Goal: Check status: Check status

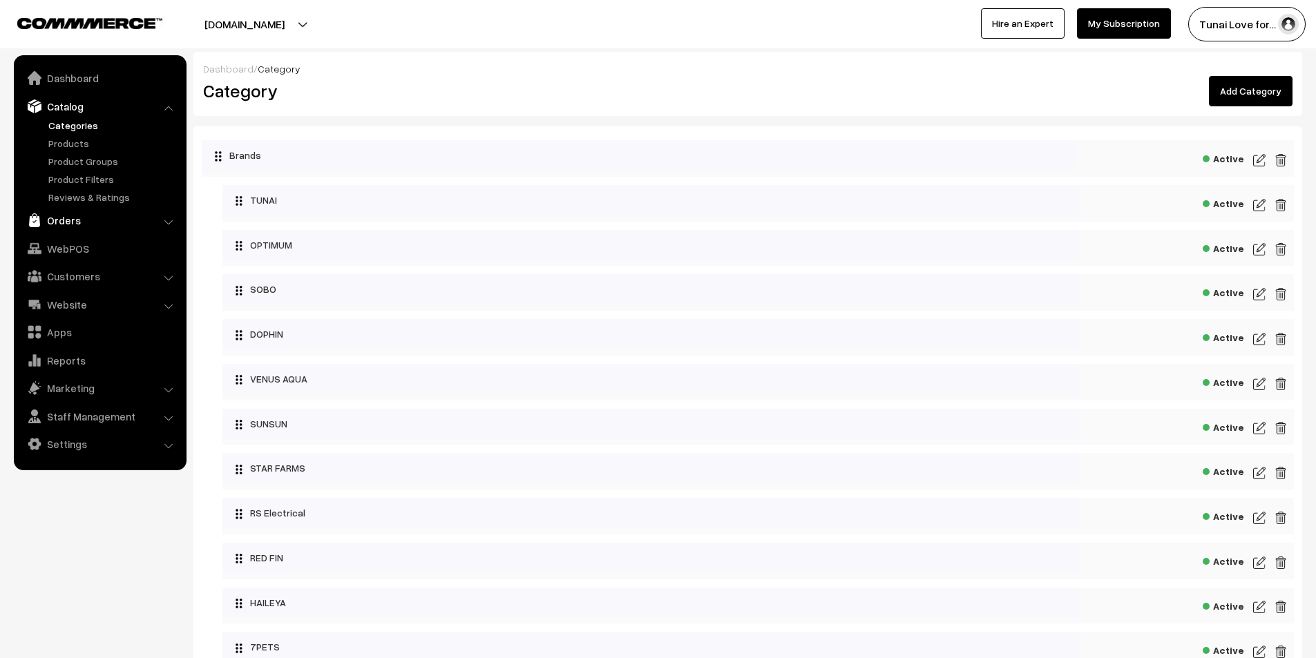
click at [79, 229] on link "Orders" at bounding box center [99, 220] width 164 height 25
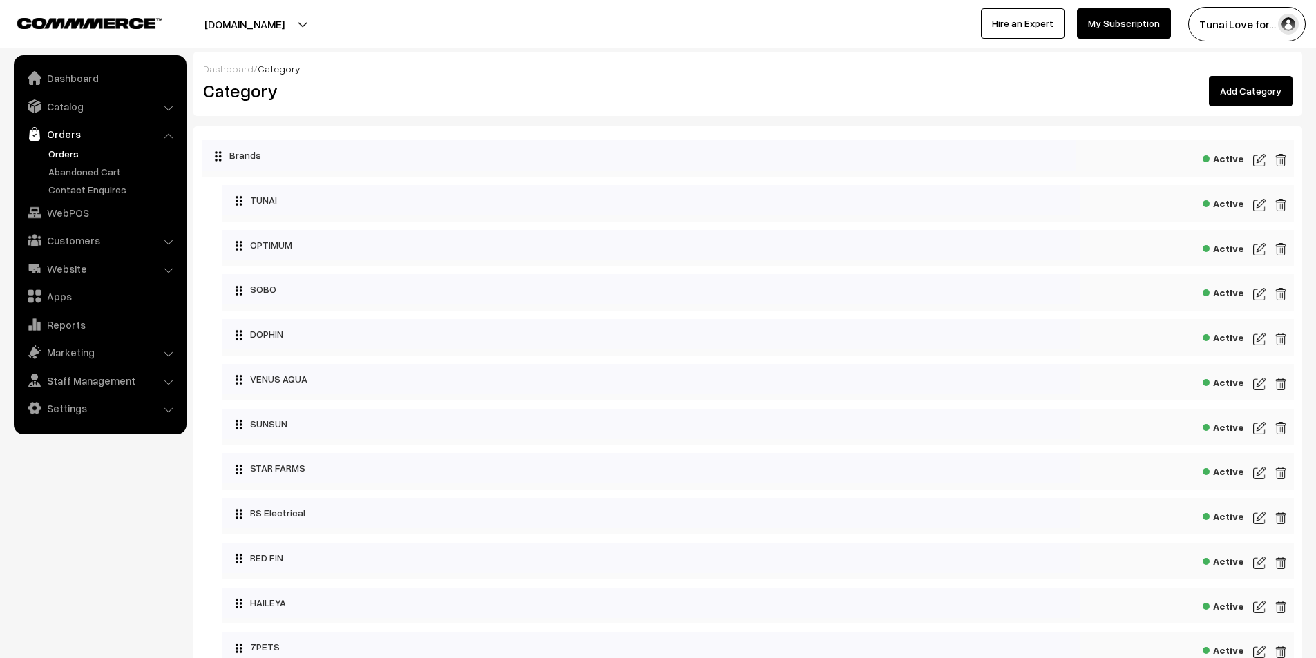
click at [55, 152] on link "Orders" at bounding box center [113, 153] width 137 height 15
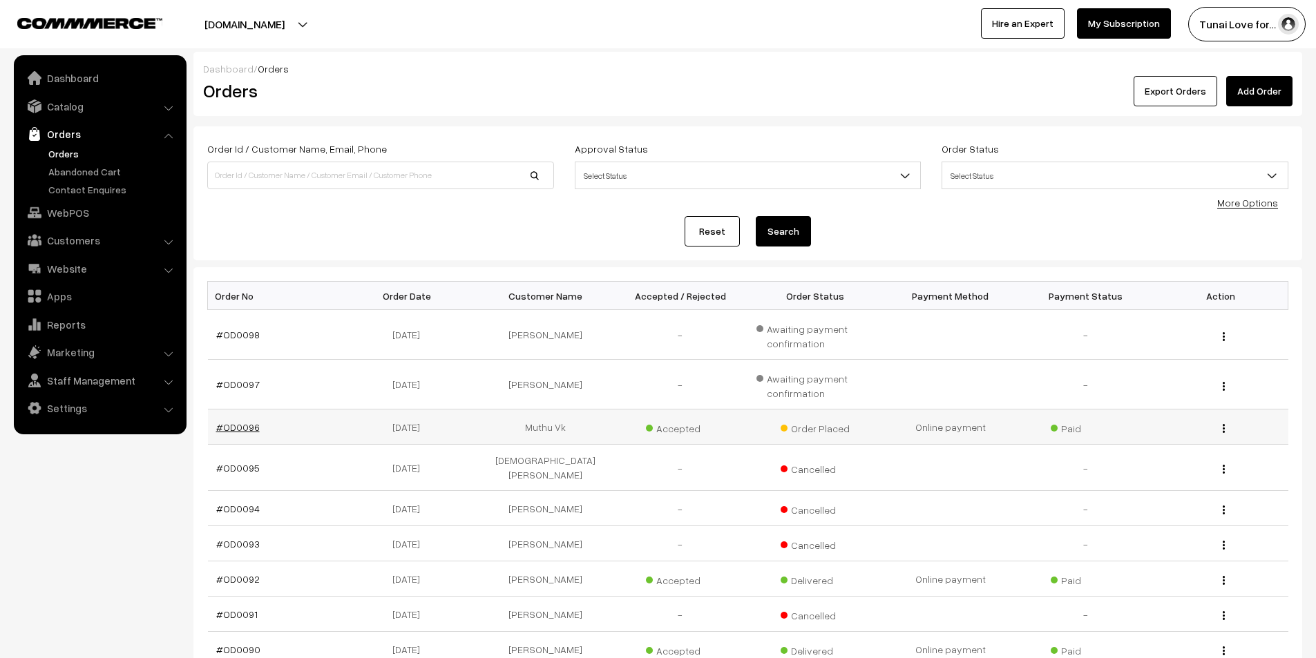
click at [244, 430] on link "#OD0096" at bounding box center [238, 427] width 44 height 12
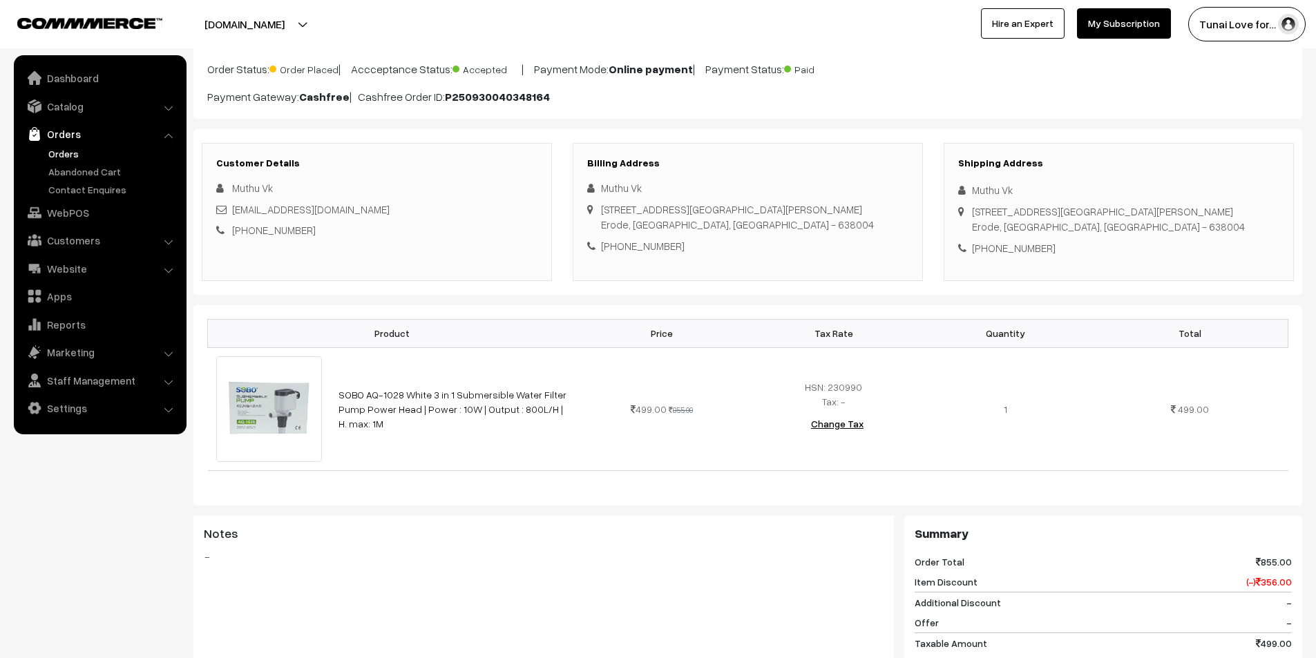
scroll to position [81, 0]
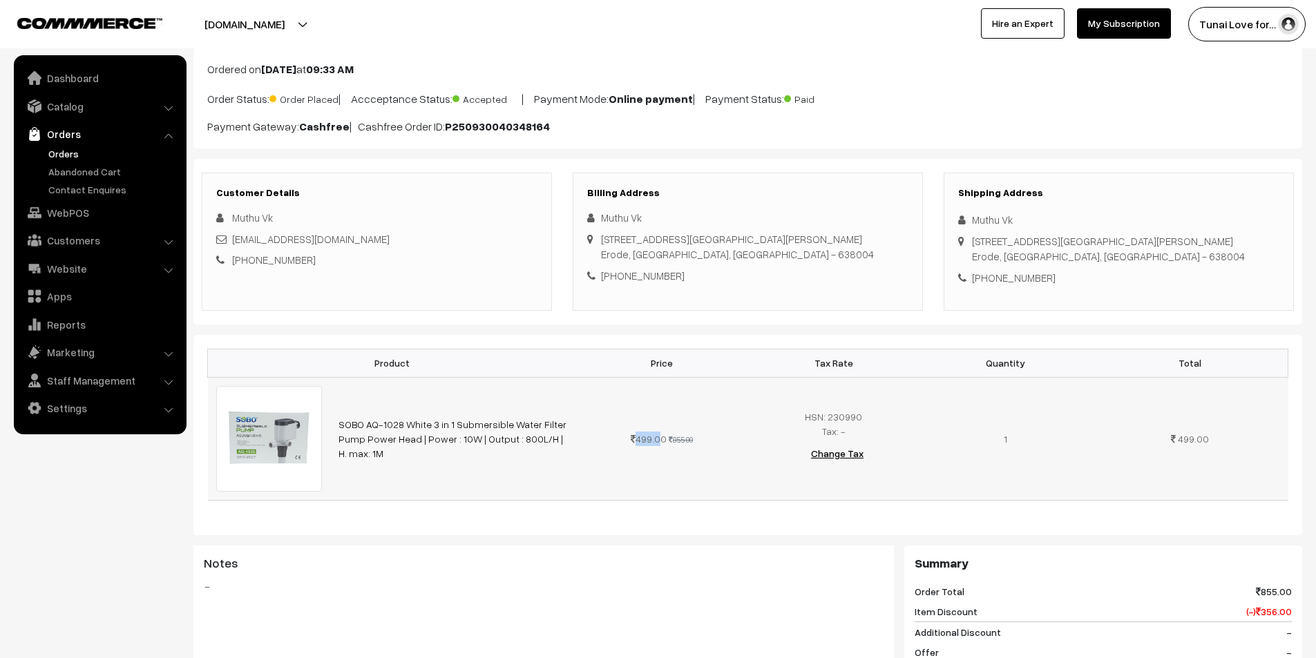
drag, startPoint x: 636, startPoint y: 435, endPoint x: 653, endPoint y: 438, distance: 17.5
click at [653, 438] on span "499.00" at bounding box center [649, 439] width 36 height 12
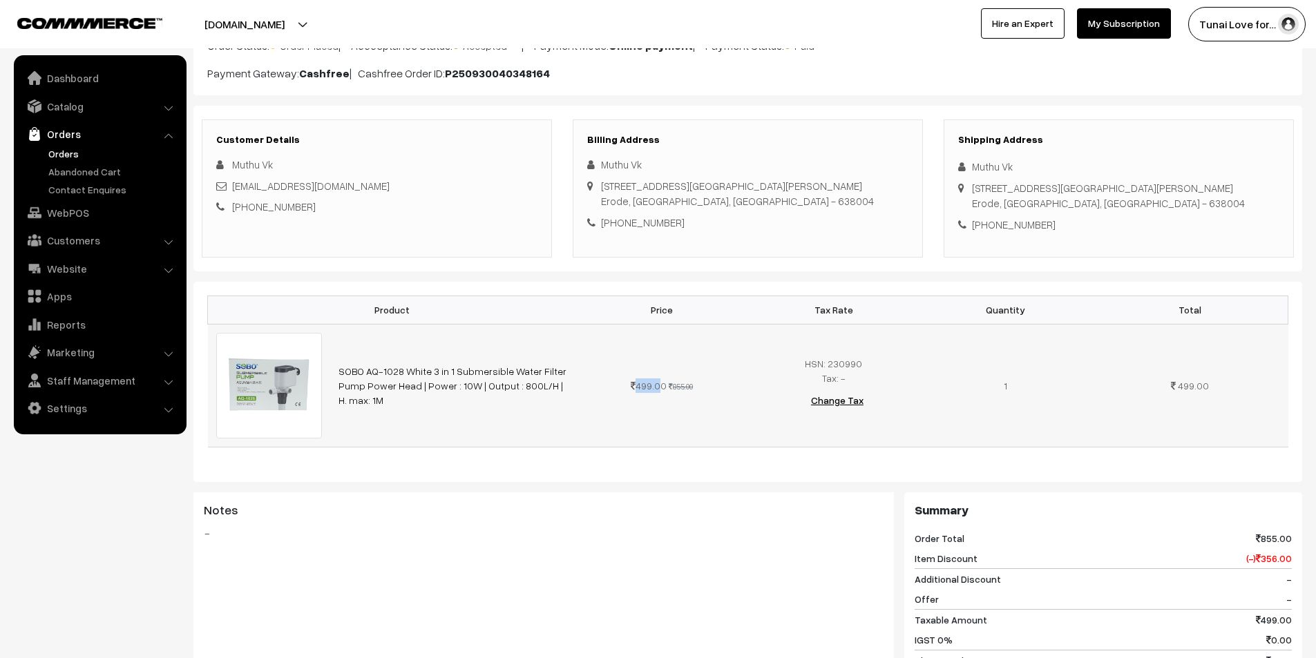
scroll to position [288, 0]
